Goal: Navigation & Orientation: Find specific page/section

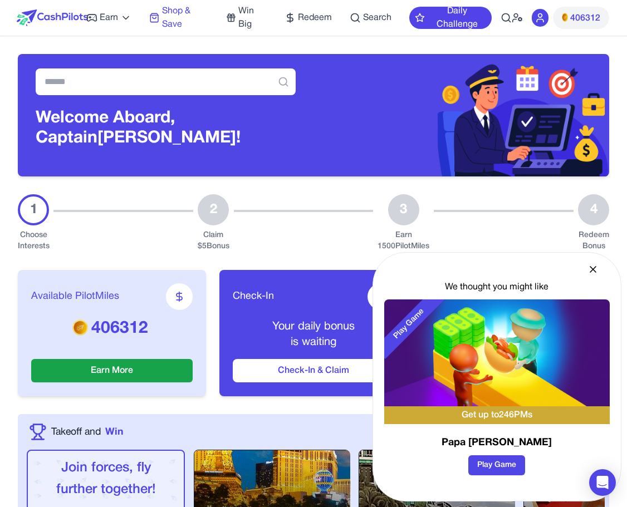
click at [175, 14] on span "Shop & Save" at bounding box center [185, 17] width 46 height 27
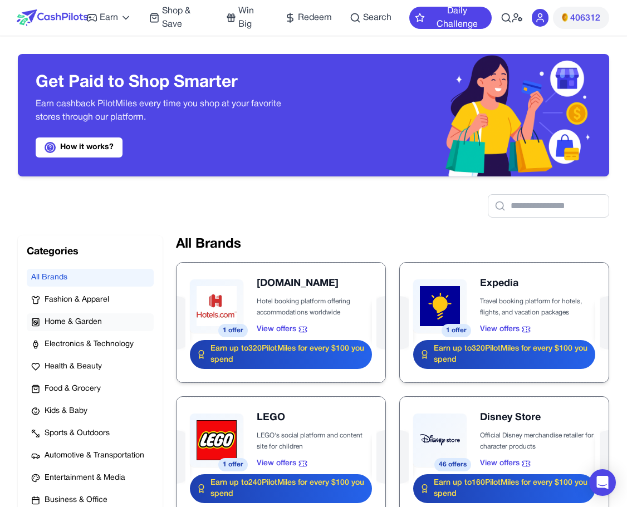
click at [57, 318] on span "Home & Garden" at bounding box center [73, 322] width 57 height 11
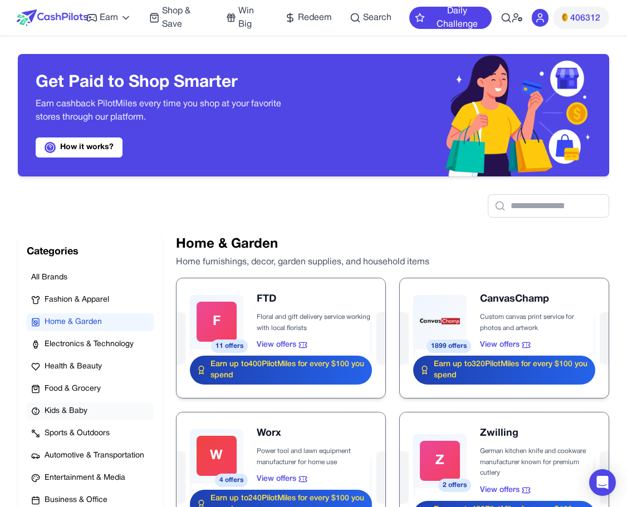
click at [81, 419] on button "Kids & Baby" at bounding box center [90, 412] width 127 height 18
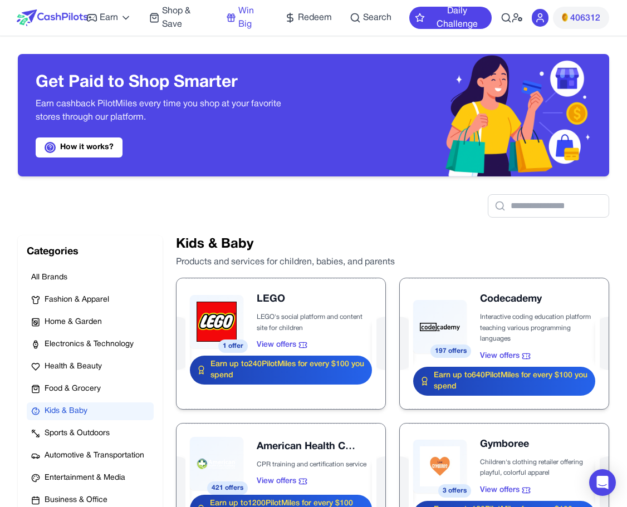
click at [234, 17] on icon at bounding box center [231, 17] width 10 height 11
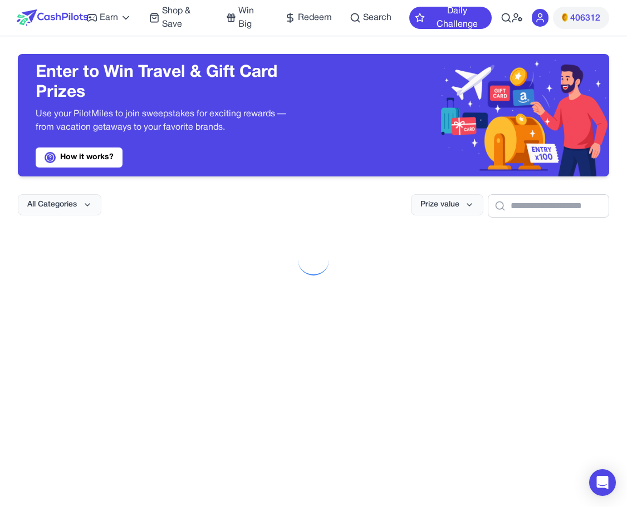
click at [166, 17] on span "Shop & Save" at bounding box center [185, 17] width 46 height 27
